Goal: Information Seeking & Learning: Learn about a topic

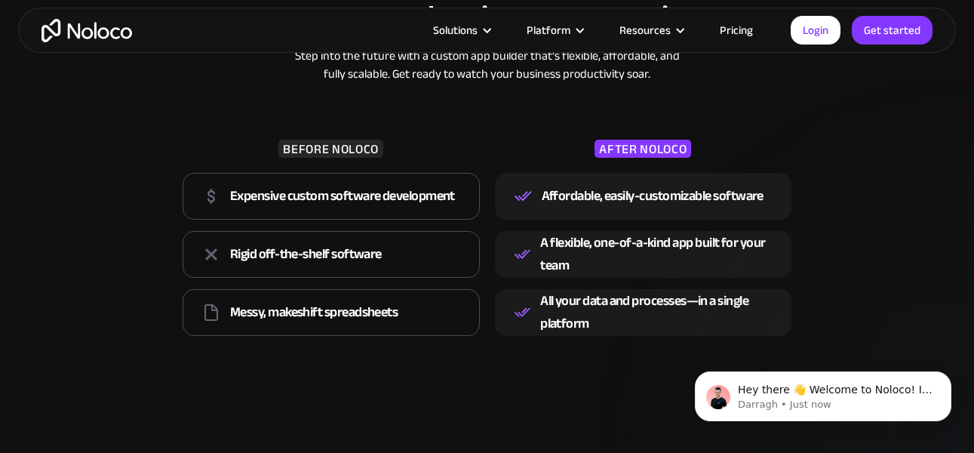
scroll to position [2264, 0]
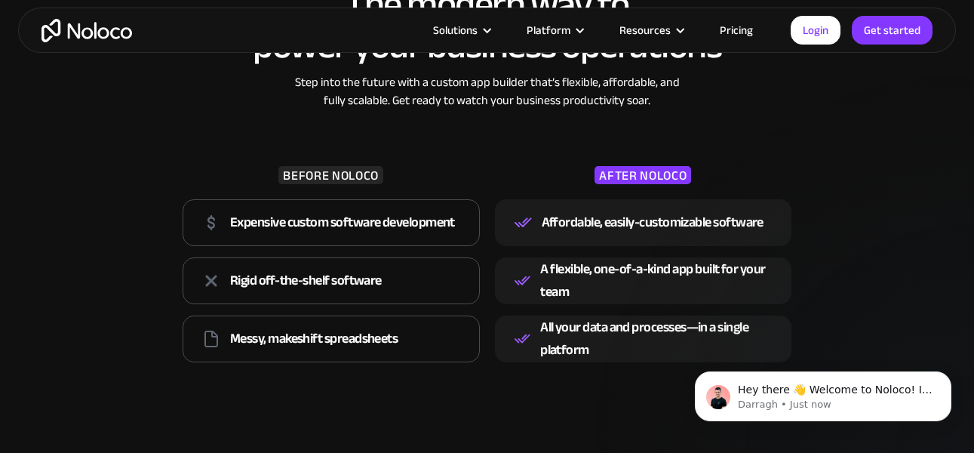
click at [746, 32] on link "Pricing" at bounding box center [736, 30] width 71 height 20
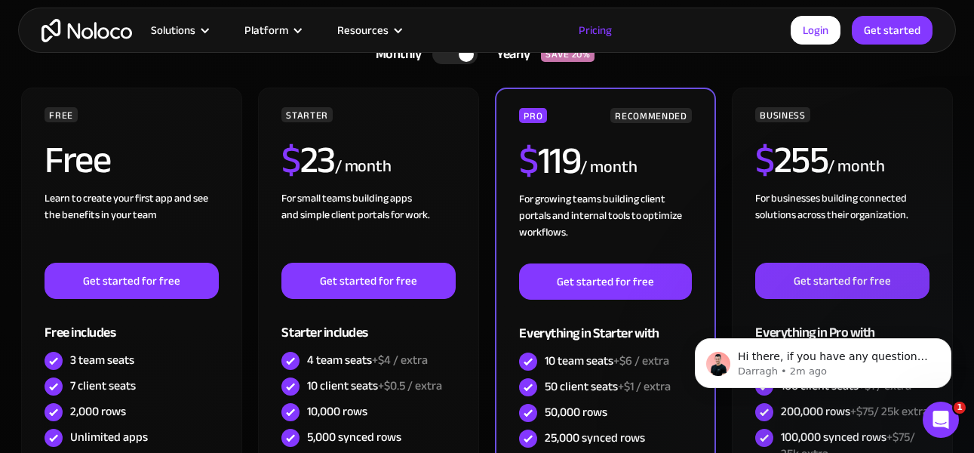
scroll to position [453, 0]
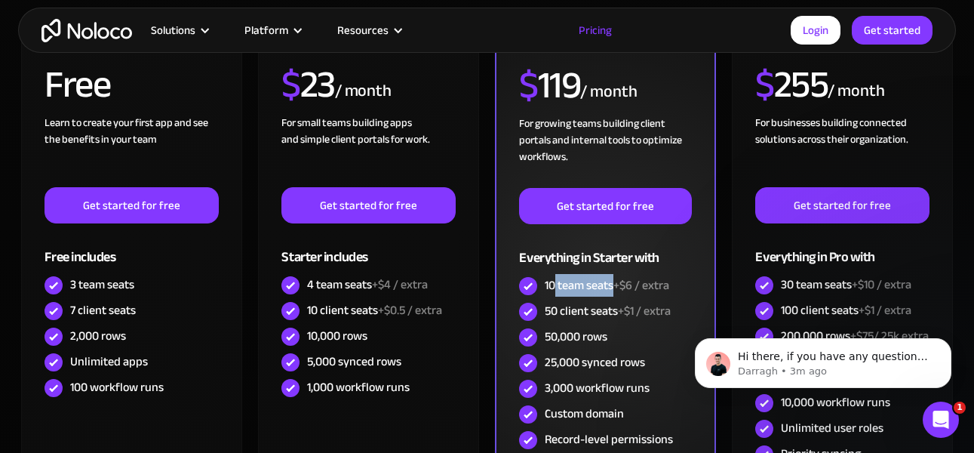
drag, startPoint x: 557, startPoint y: 286, endPoint x: 615, endPoint y: 287, distance: 58.1
click at [615, 287] on div "10 team seats +$6 / extra" at bounding box center [607, 285] width 125 height 17
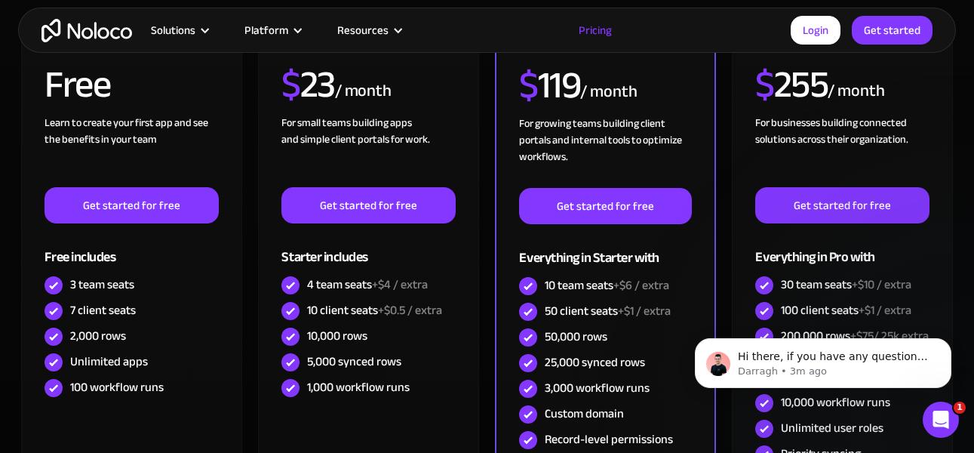
click at [483, 319] on div "FREE Free Learn to create your first app and see the benefits in your team ‍ Ge…" at bounding box center [488, 283] width 936 height 543
